Goal: Connect with others: Connect with other users

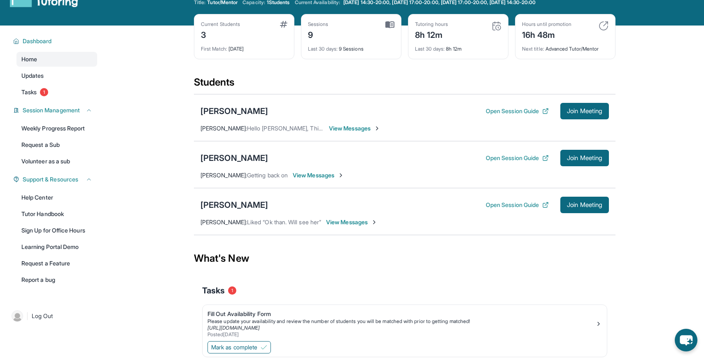
scroll to position [58, 0]
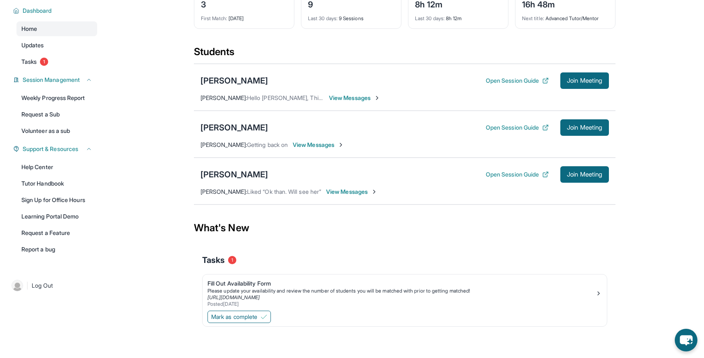
click at [334, 144] on span "View Messages" at bounding box center [318, 145] width 51 height 8
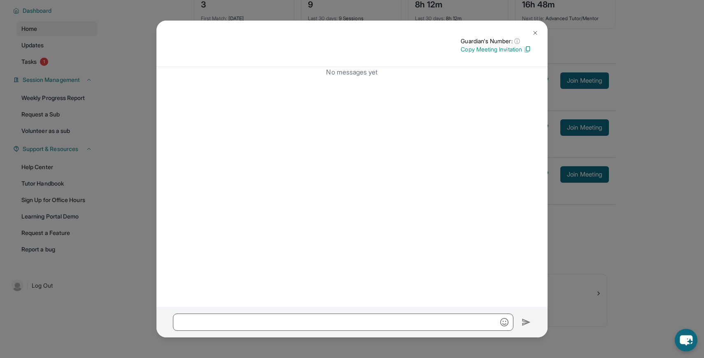
click at [529, 33] on button at bounding box center [535, 33] width 16 height 16
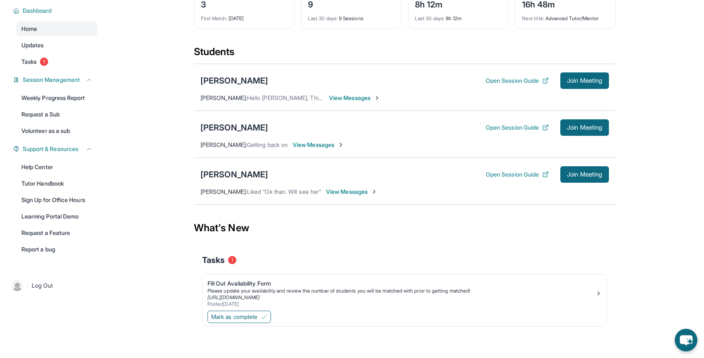
click at [210, 118] on div "[PERSON_NAME] Open Session Guide Join Meeting [PERSON_NAME] : Getting back on V…" at bounding box center [405, 134] width 422 height 47
click at [215, 130] on div "[PERSON_NAME]" at bounding box center [235, 128] width 68 height 12
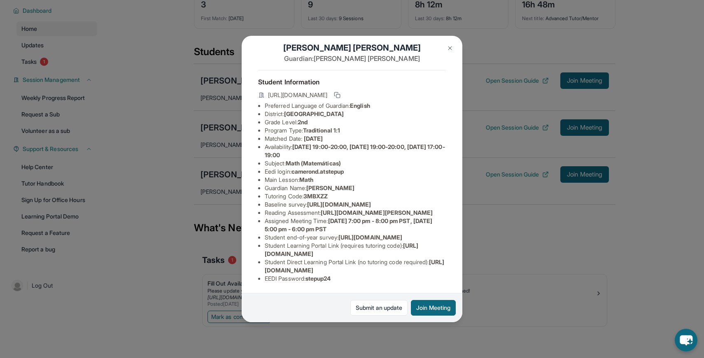
scroll to position [76, 0]
click at [482, 185] on div "Cameron Deguzman Guardian: Cherlene Deguzman Student Information https://studen…" at bounding box center [352, 179] width 704 height 358
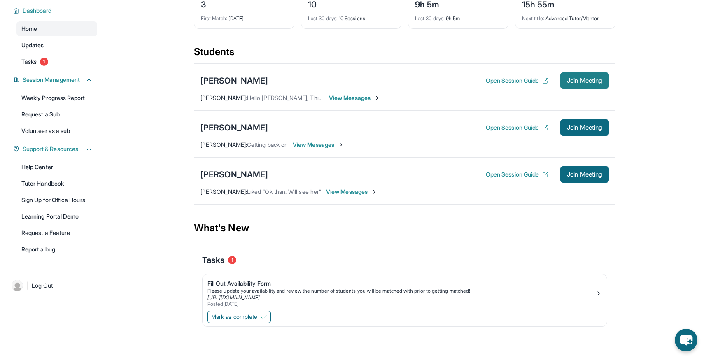
click at [603, 82] on button "Join Meeting" at bounding box center [585, 80] width 49 height 16
